Goal: Communication & Community: Connect with others

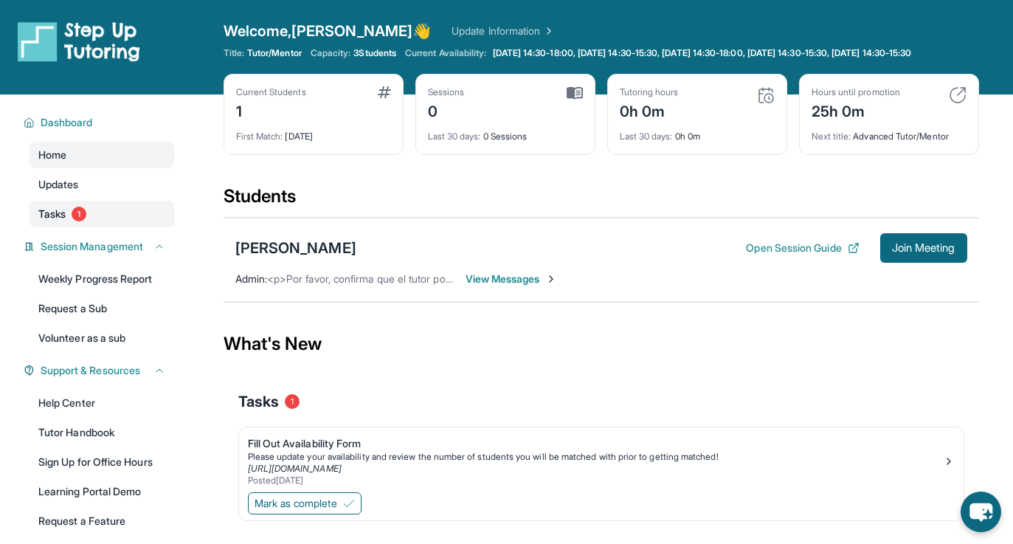
click at [125, 224] on link "Tasks 1" at bounding box center [102, 214] width 145 height 27
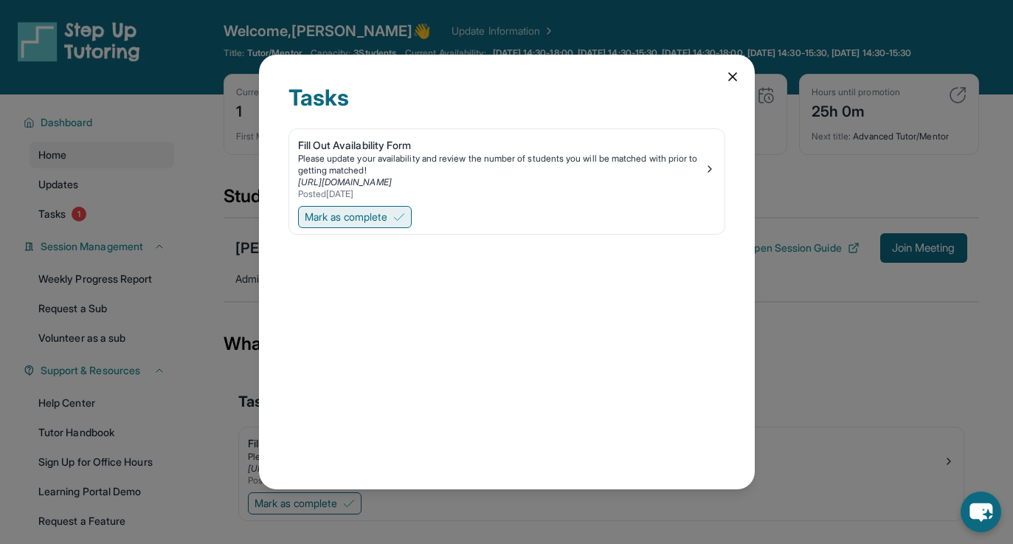
click at [399, 215] on img at bounding box center [399, 217] width 12 height 12
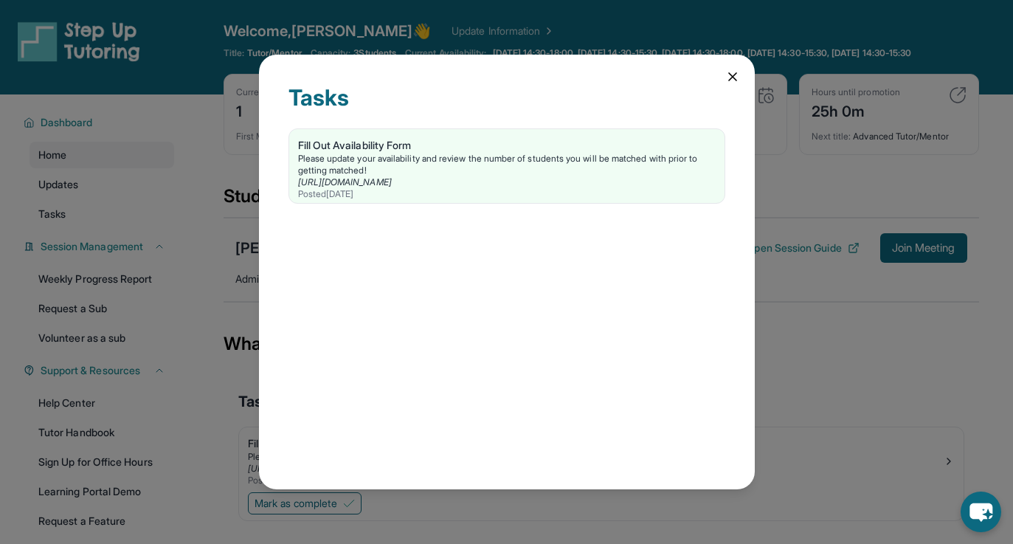
click at [732, 69] on icon at bounding box center [732, 76] width 15 height 15
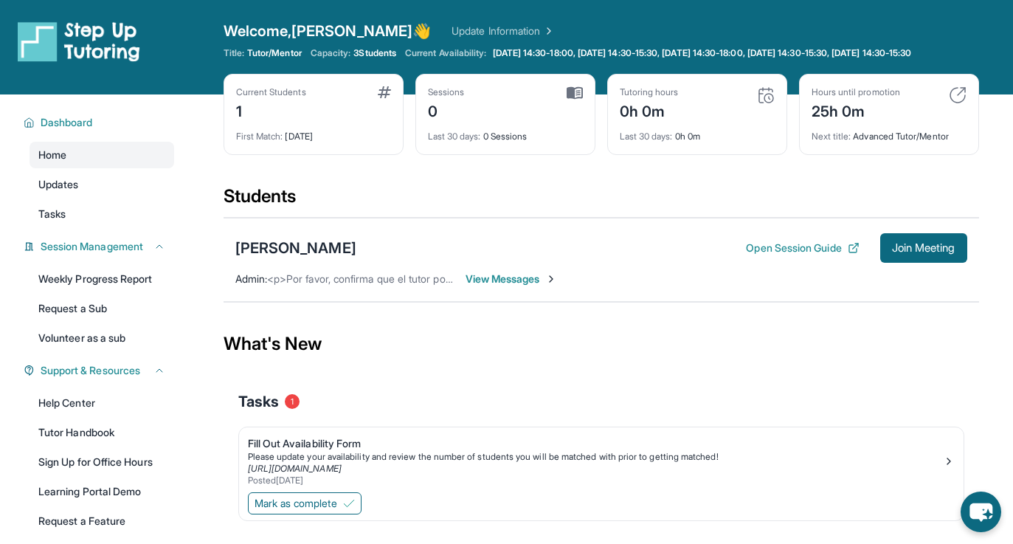
click at [535, 286] on span "View Messages" at bounding box center [512, 279] width 92 height 15
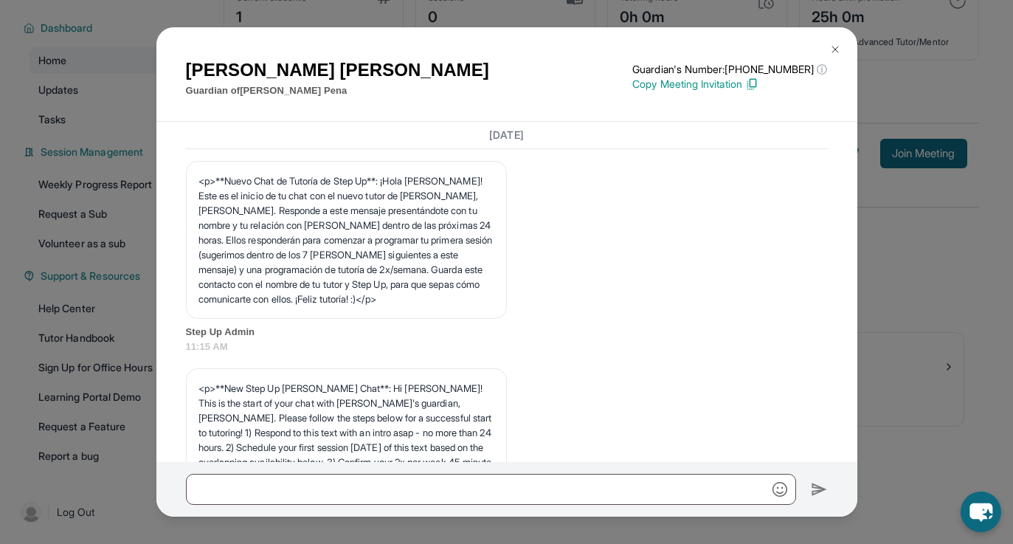
click at [835, 46] on img at bounding box center [835, 50] width 12 height 12
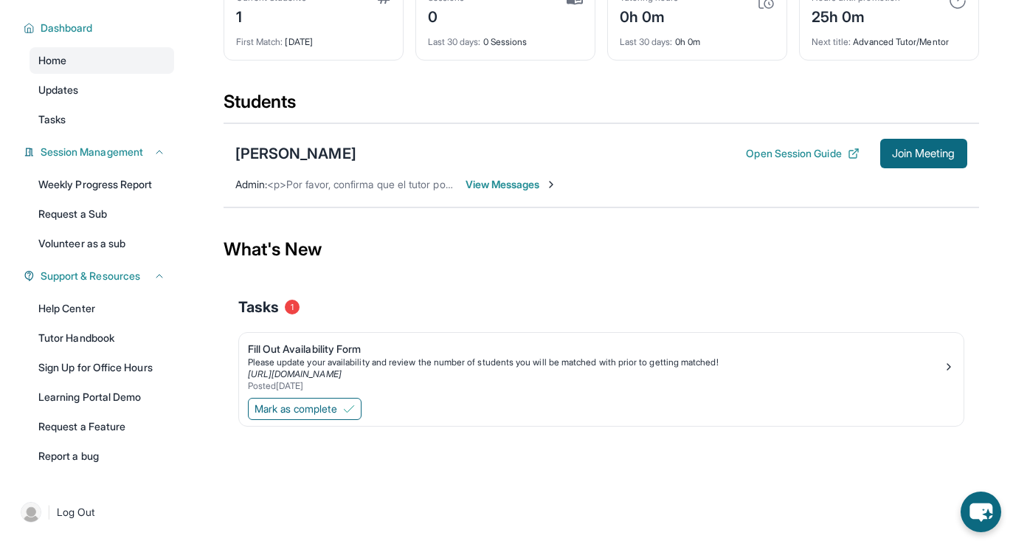
click at [491, 179] on span "View Messages" at bounding box center [512, 184] width 92 height 15
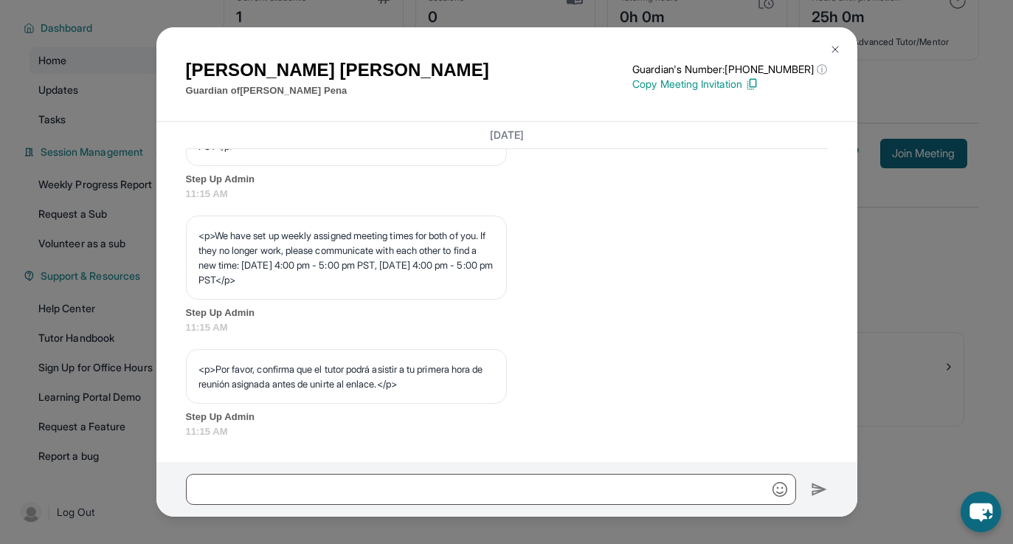
scroll to position [804, 0]
click at [818, 32] on div "Nancy Navas Guardian of Valeria Pena Guardian's Number: +14244071852 ⓘ This isn…" at bounding box center [506, 74] width 701 height 95
click at [831, 44] on img at bounding box center [835, 50] width 12 height 12
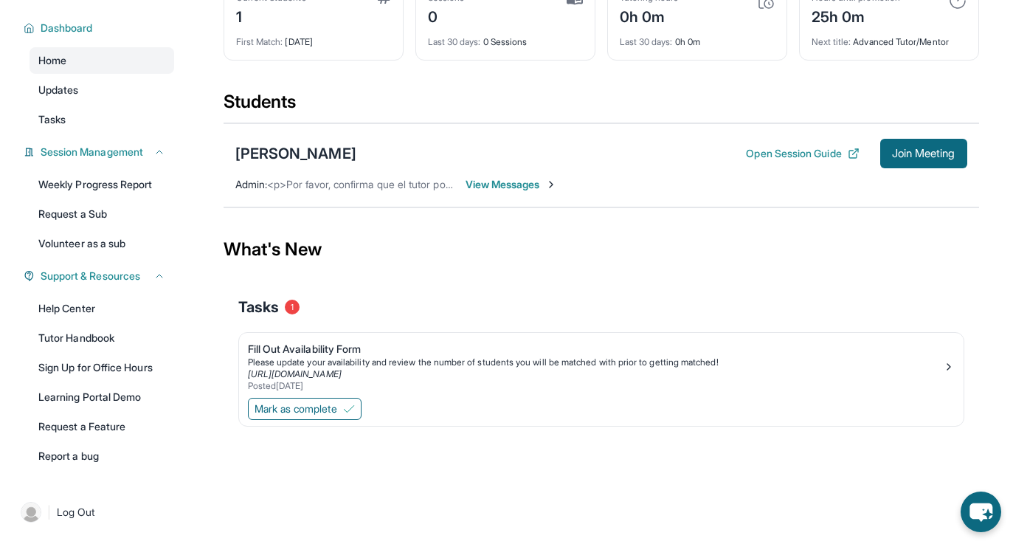
scroll to position [0, 0]
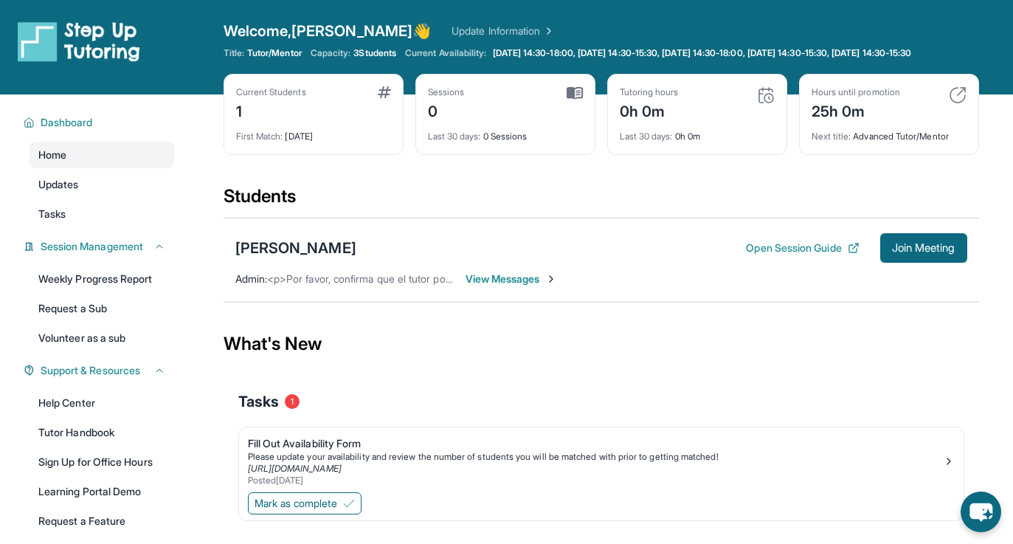
click at [387, 55] on span "3 Students" at bounding box center [374, 53] width 43 height 12
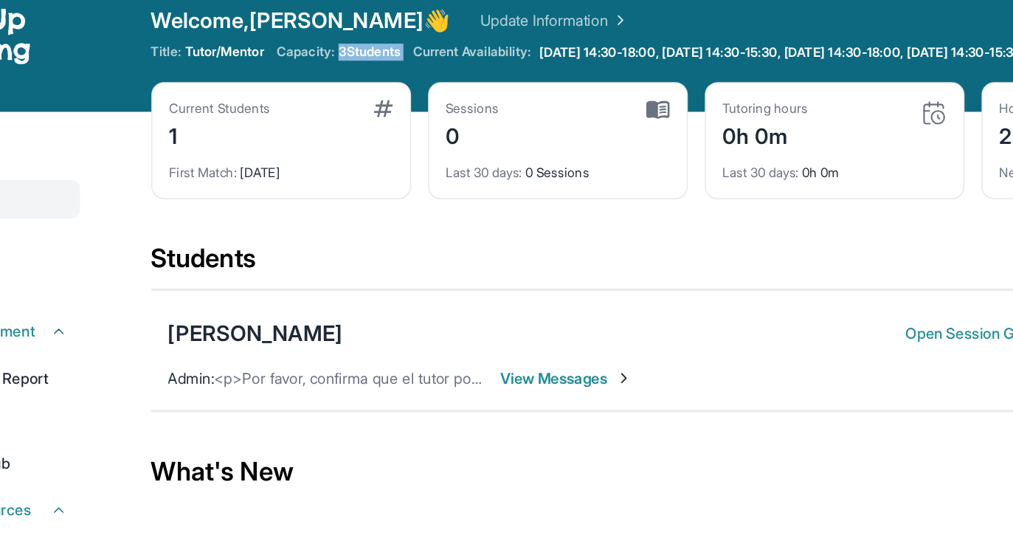
click at [384, 56] on span "3 Students" at bounding box center [374, 53] width 43 height 12
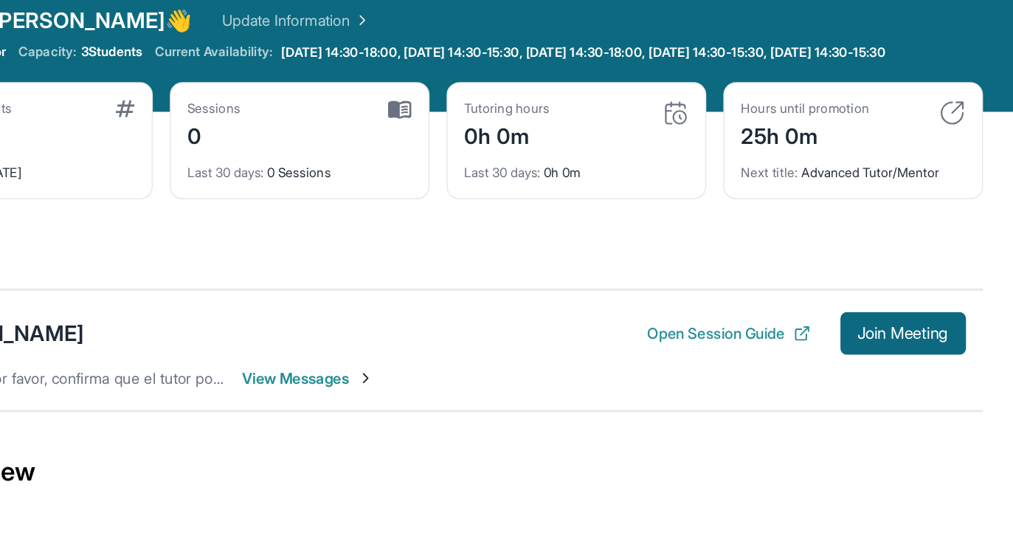
click at [464, 21] on div "Welcome, Jose 👋 Update Information" at bounding box center [602, 31] width 756 height 21
click at [540, 31] on img at bounding box center [547, 31] width 15 height 15
